Goal: Navigation & Orientation: Find specific page/section

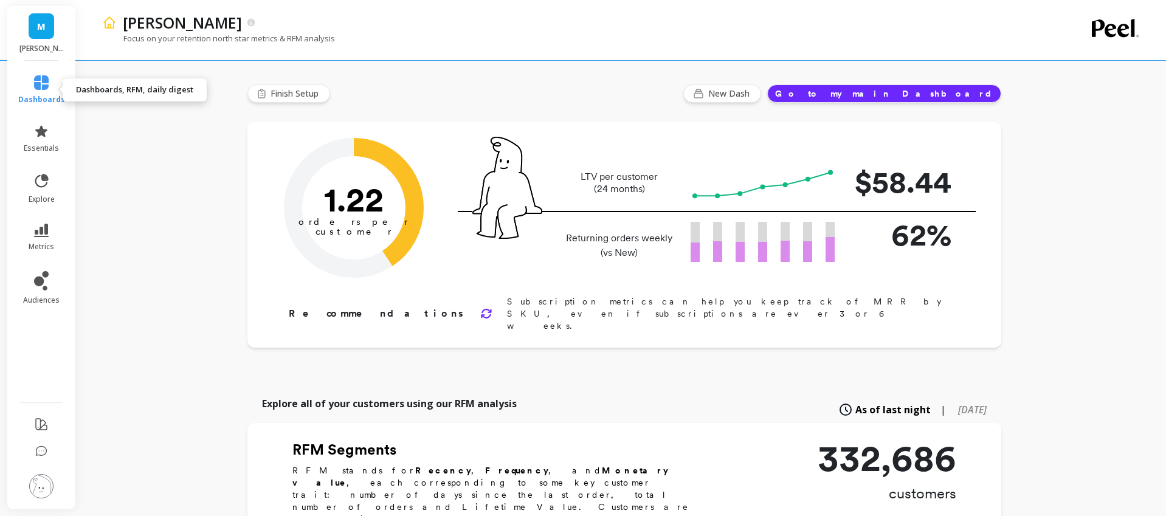
click at [44, 95] on span "dashboards" at bounding box center [41, 100] width 47 height 10
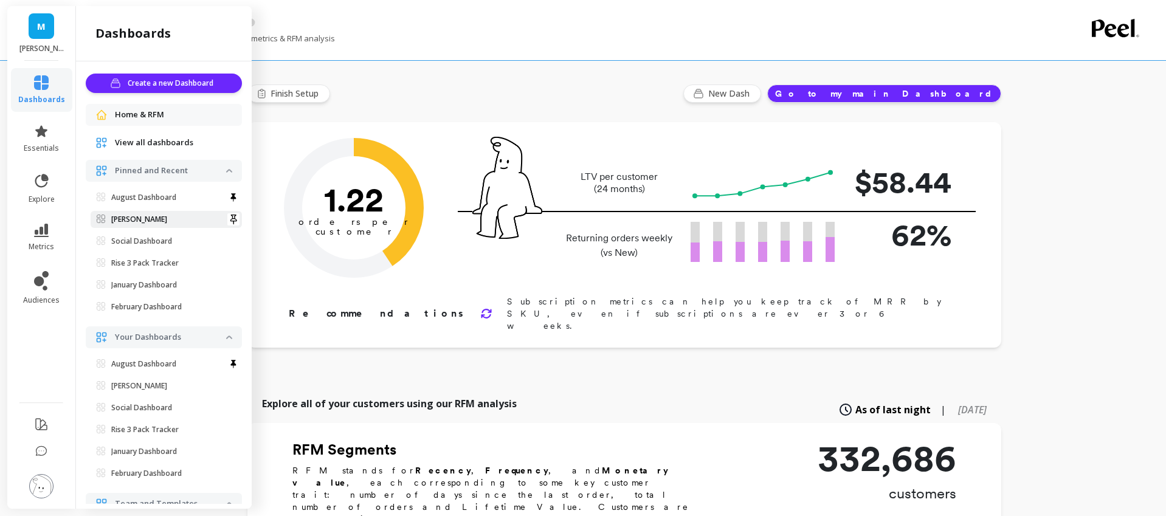
click at [139, 221] on span "[PERSON_NAME]" at bounding box center [161, 220] width 129 height 10
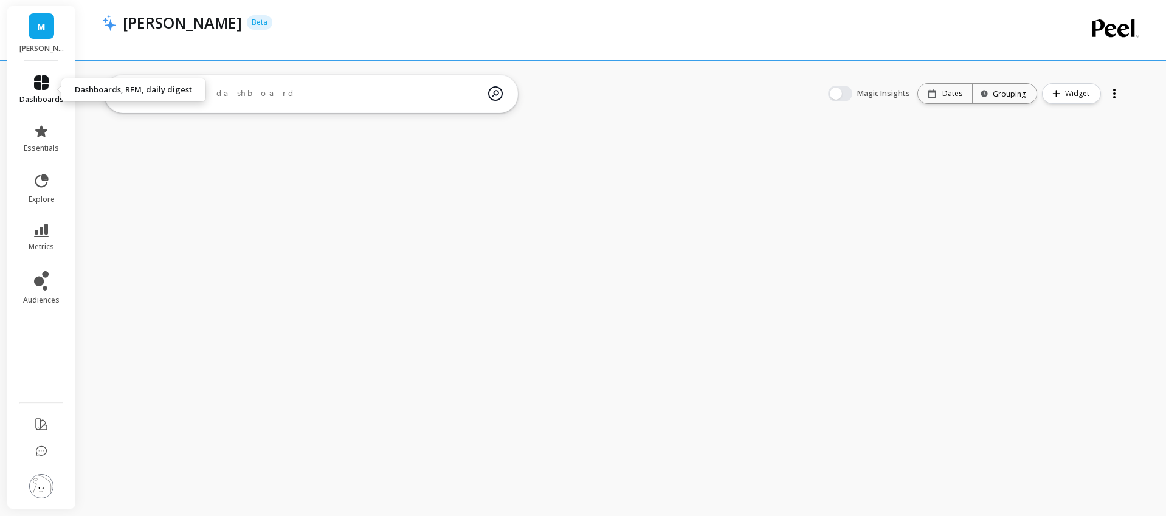
click at [42, 77] on icon at bounding box center [41, 82] width 15 height 15
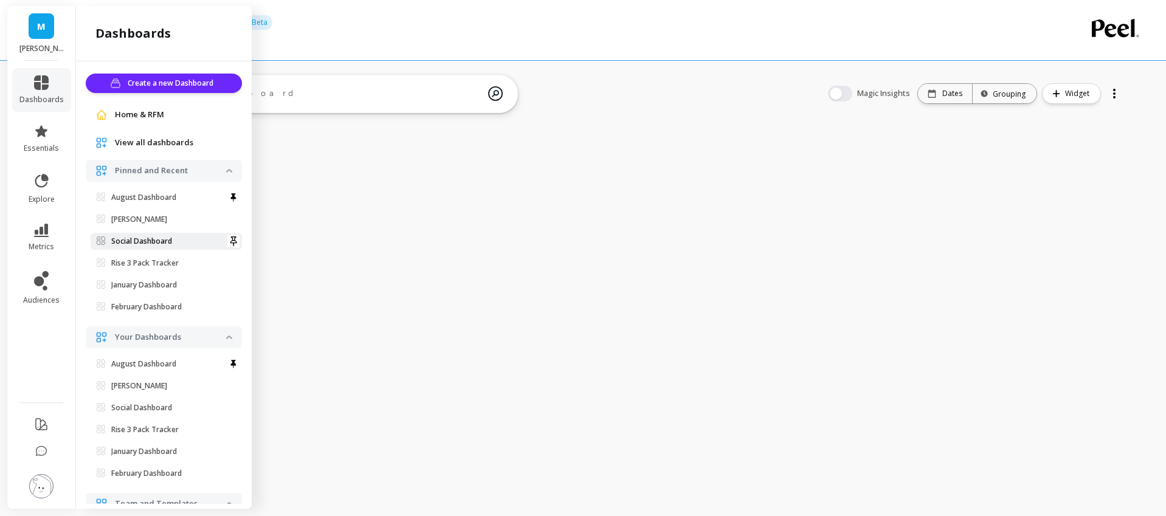
click at [156, 244] on p "Social Dashboard" at bounding box center [141, 241] width 61 height 10
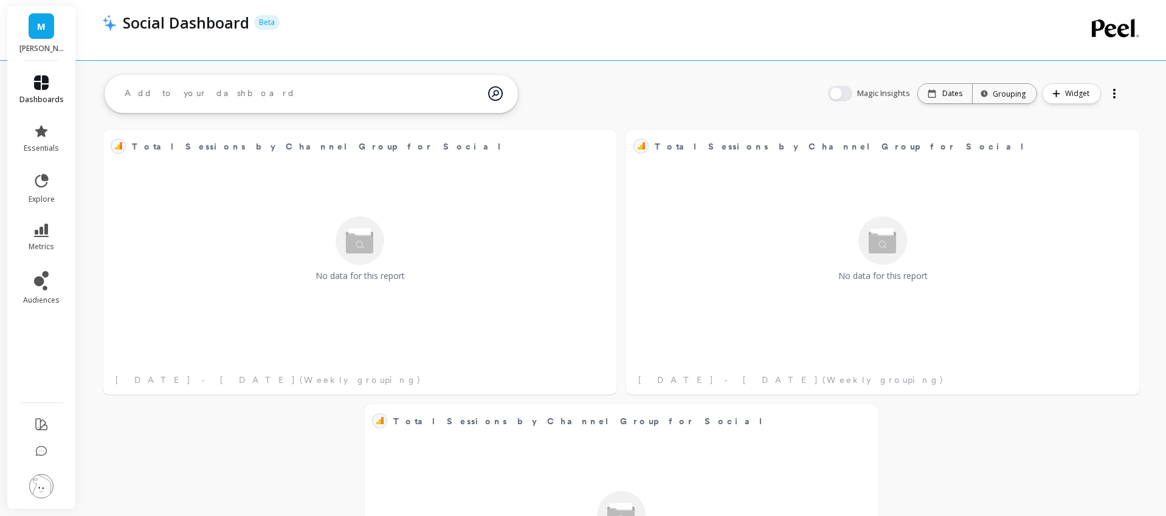
click at [47, 83] on icon at bounding box center [41, 82] width 15 height 15
click at [44, 89] on icon at bounding box center [41, 82] width 15 height 15
click at [54, 91] on link "dashboards" at bounding box center [41, 89] width 44 height 29
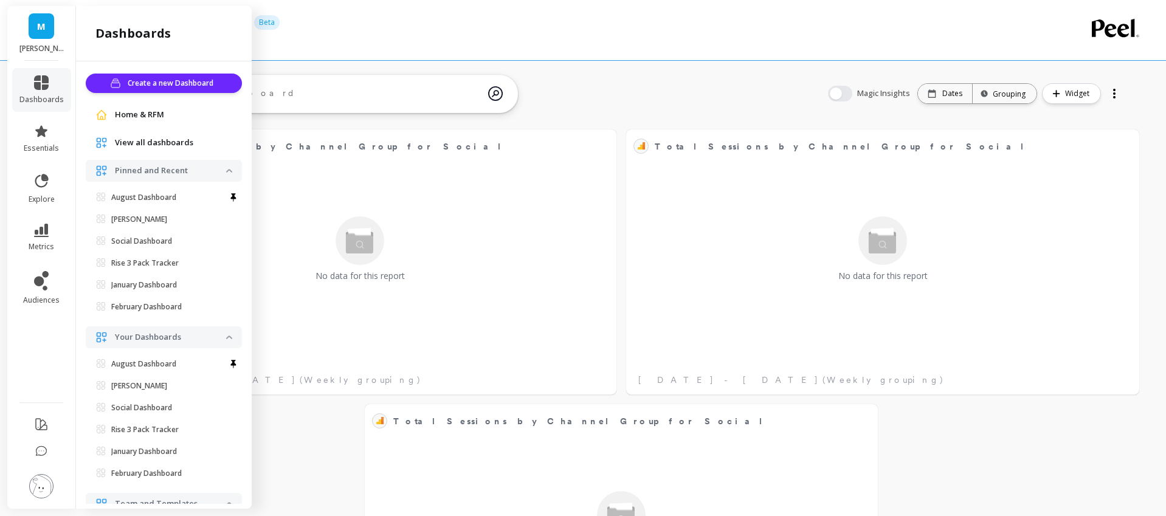
click at [602, 93] on div "Total Sessions by Channel Group for Social Edit Widget & Insights No data for t…" at bounding box center [621, 517] width 1090 height 894
